Goal: Navigation & Orientation: Find specific page/section

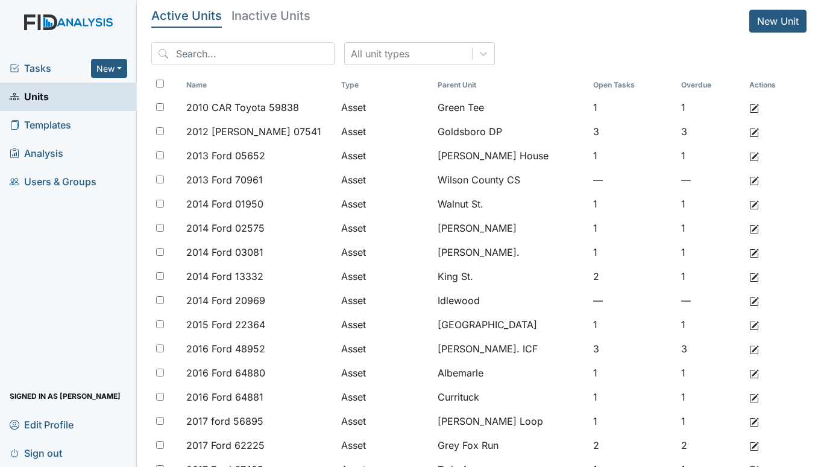
click at [44, 69] on span "Tasks" at bounding box center [50, 68] width 81 height 14
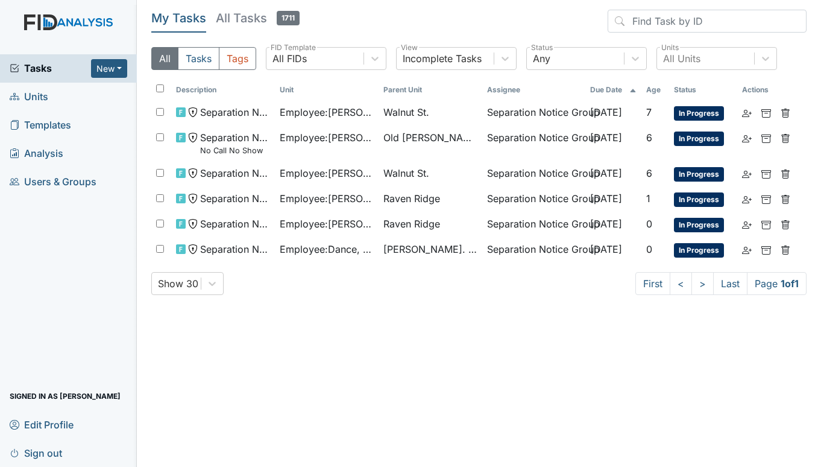
click at [34, 97] on span "Units" at bounding box center [29, 96] width 39 height 19
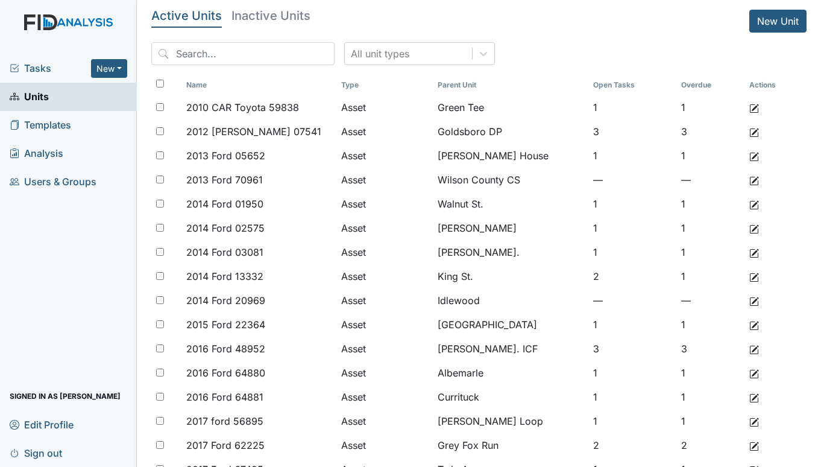
click at [15, 225] on div "Tasks New Form Inspection Document Bundle Units Templates Analysis Users & Grou…" at bounding box center [68, 260] width 137 height 413
click at [47, 65] on span "Tasks" at bounding box center [50, 68] width 81 height 14
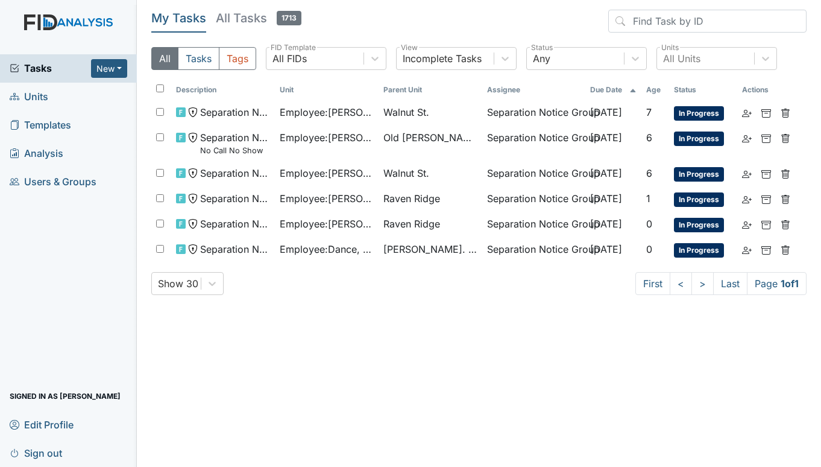
click at [33, 96] on span "Units" at bounding box center [29, 96] width 39 height 19
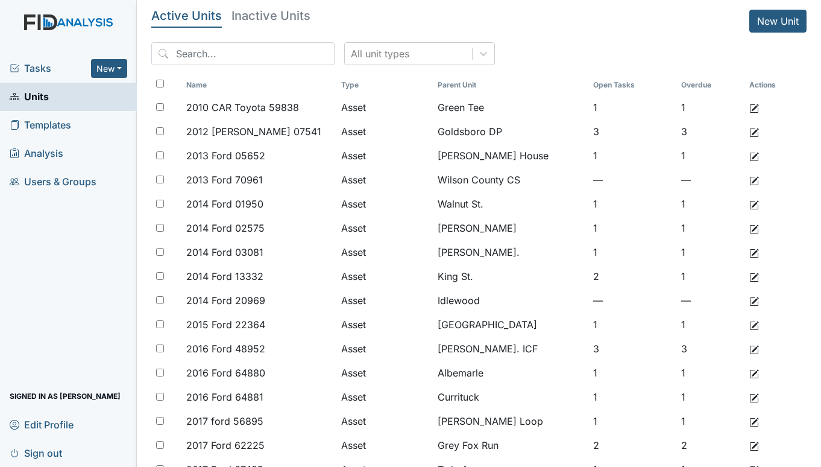
click at [42, 65] on span "Tasks" at bounding box center [50, 68] width 81 height 14
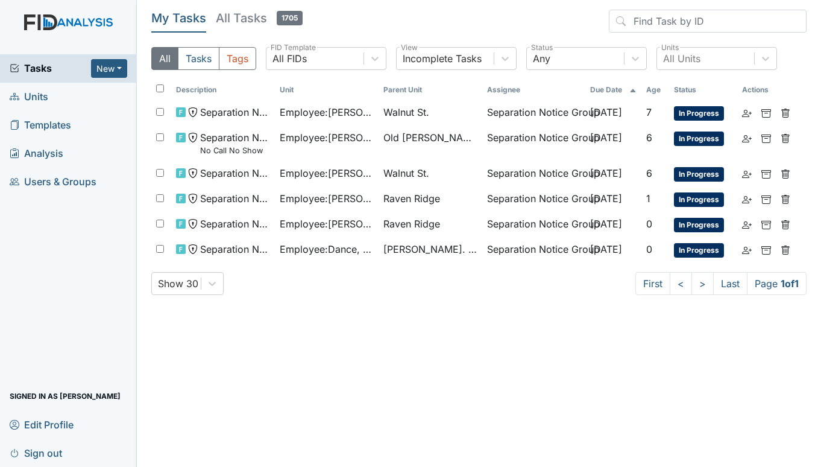
click at [37, 97] on span "Units" at bounding box center [29, 96] width 39 height 19
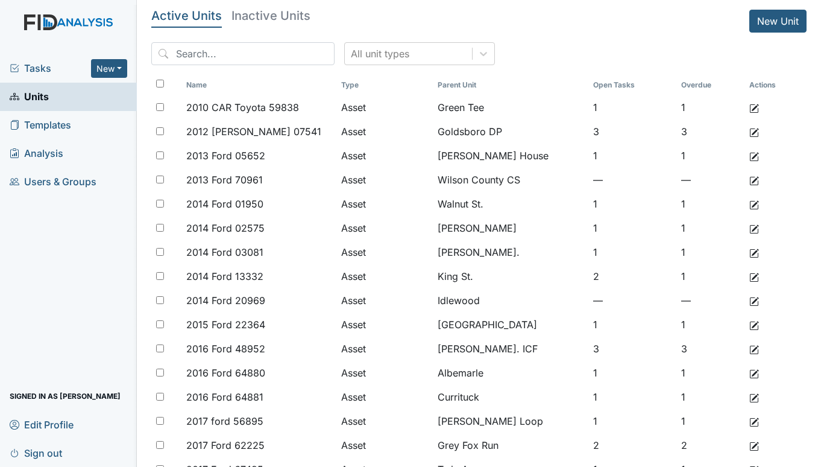
click at [38, 64] on span "Tasks" at bounding box center [50, 68] width 81 height 14
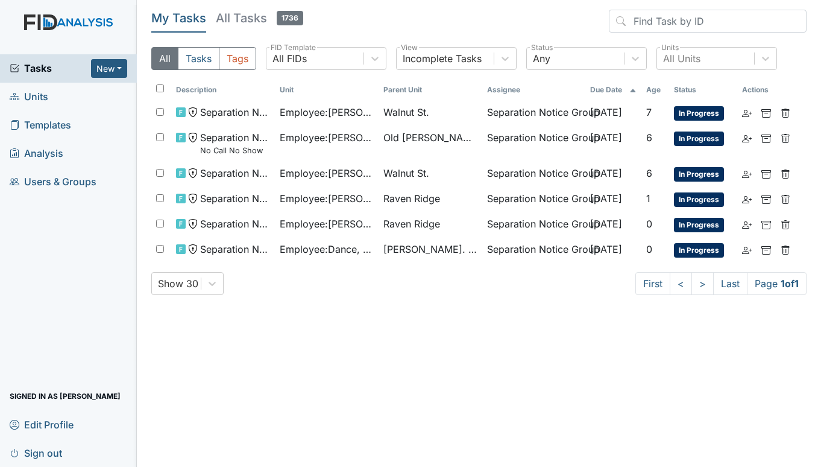
click at [45, 98] on span "Units" at bounding box center [29, 96] width 39 height 19
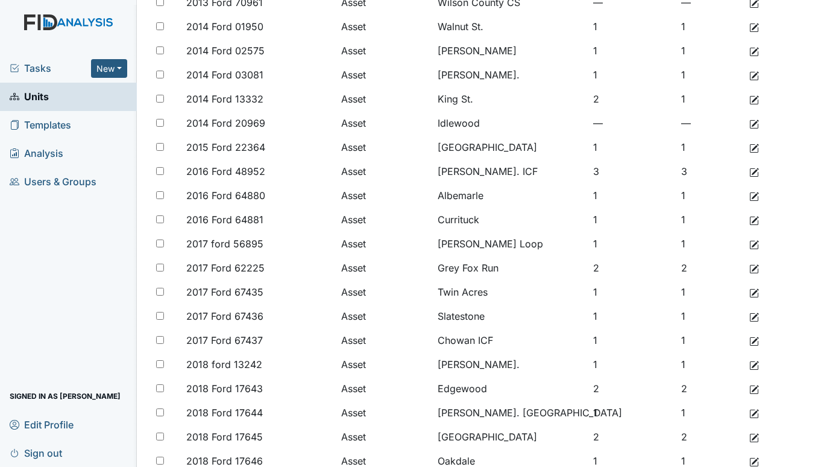
scroll to position [181, 0]
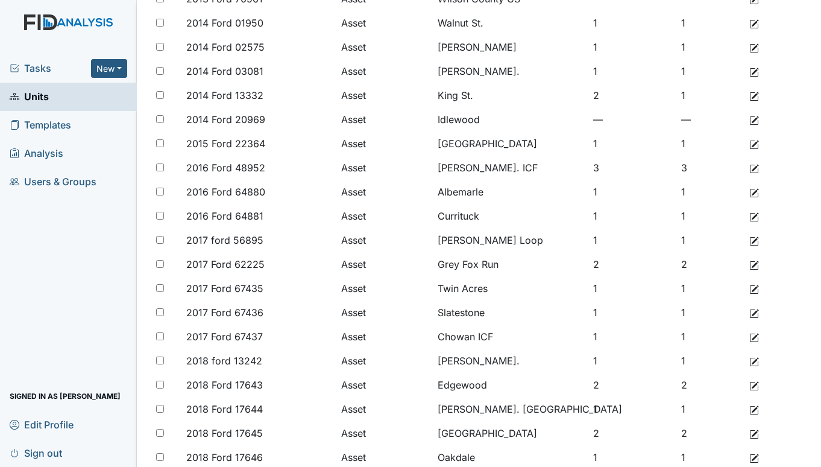
click at [119, 455] on link "Sign out" at bounding box center [68, 452] width 137 height 28
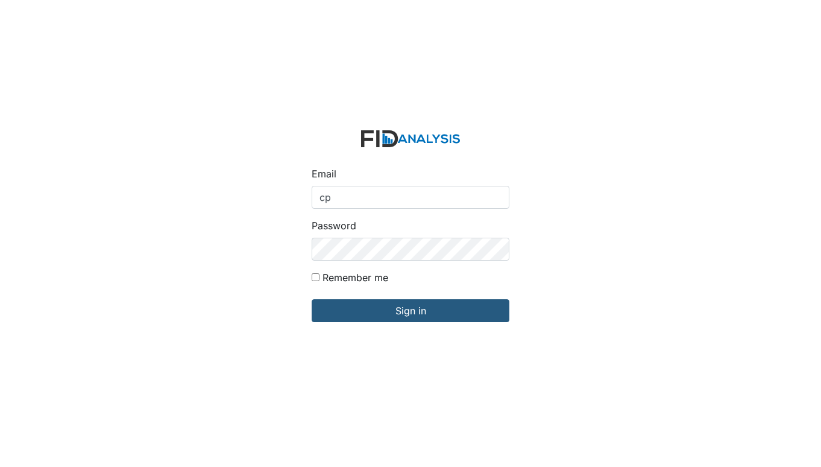
type input "[EMAIL_ADDRESS][DOMAIN_NAME]"
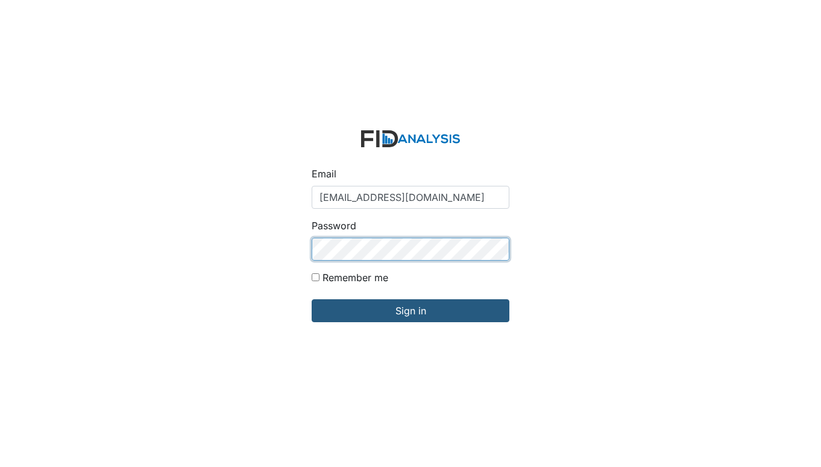
click at [312, 299] on input "Sign in" at bounding box center [411, 310] width 198 height 23
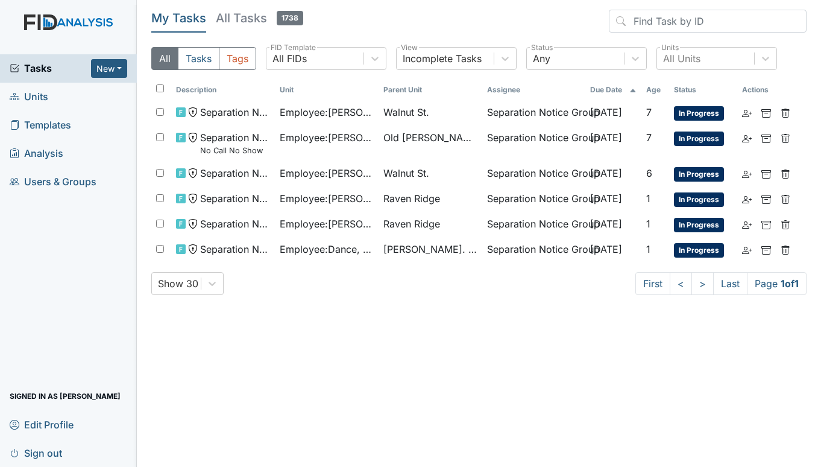
click at [42, 95] on span "Units" at bounding box center [29, 96] width 39 height 19
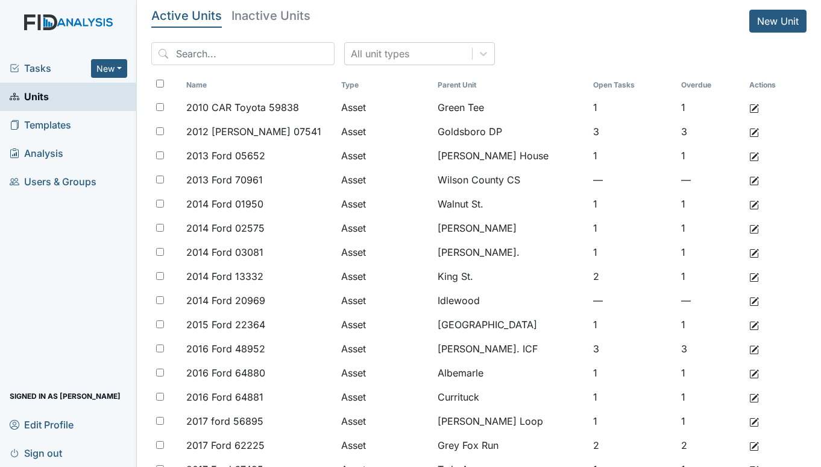
click at [42, 67] on span "Tasks" at bounding box center [50, 68] width 81 height 14
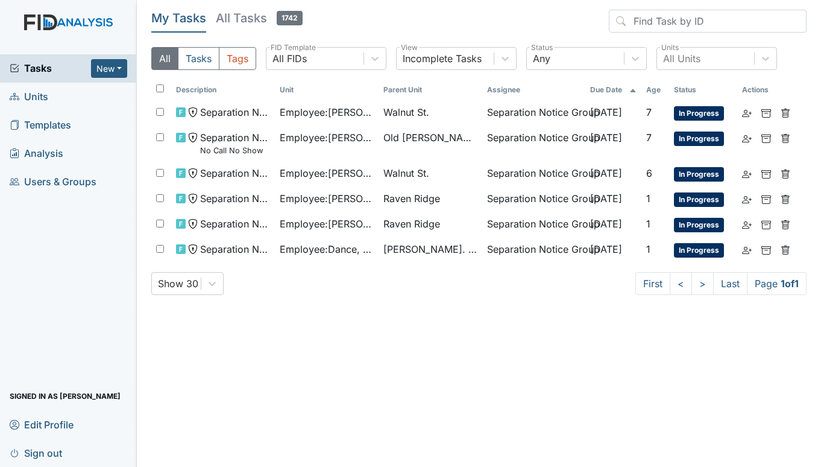
click at [40, 94] on span "Units" at bounding box center [29, 96] width 39 height 19
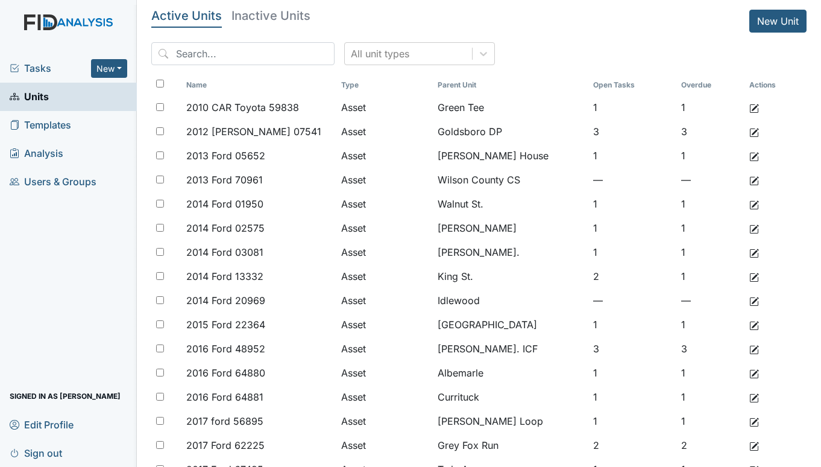
click at [31, 62] on span "Tasks" at bounding box center [50, 68] width 81 height 14
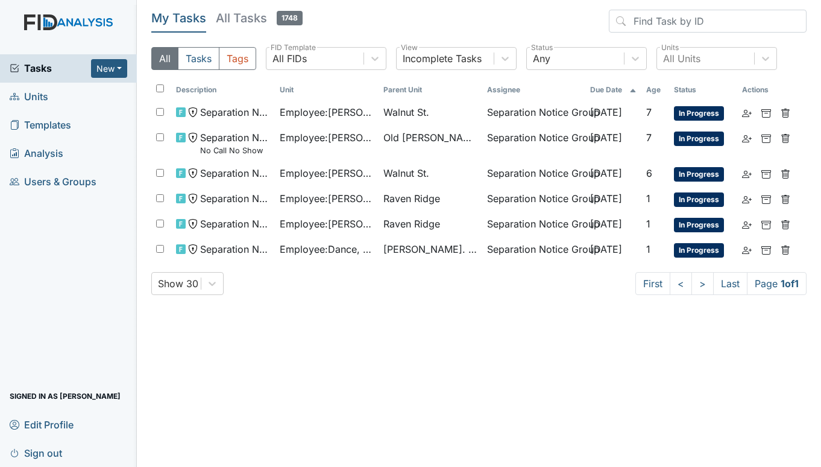
click at [36, 93] on span "Units" at bounding box center [29, 96] width 39 height 19
